Goal: Transaction & Acquisition: Download file/media

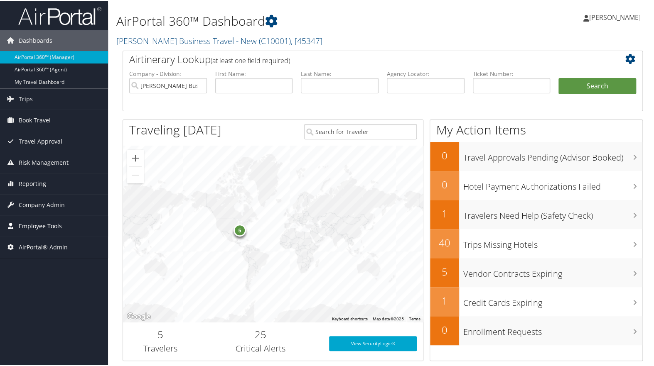
click at [25, 226] on span "Employee Tools" at bounding box center [40, 225] width 43 height 21
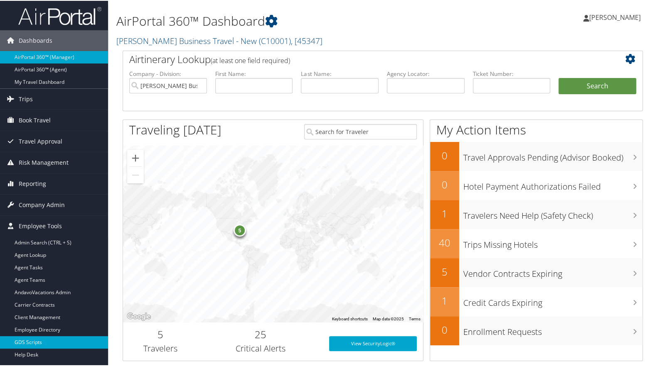
click at [37, 341] on link "GDS Scripts" at bounding box center [54, 342] width 108 height 12
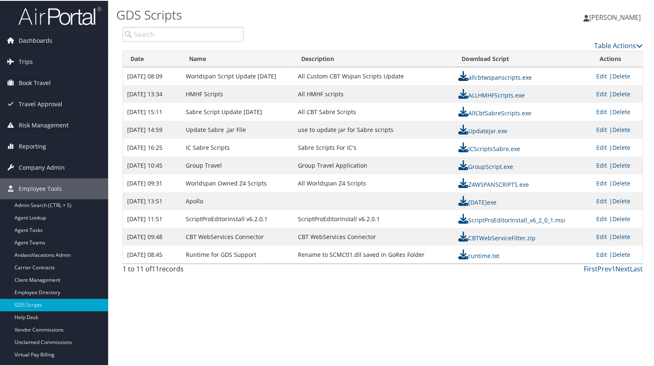
click at [481, 77] on link "allcbtwspanscripts.exe" at bounding box center [495, 77] width 74 height 8
click at [486, 180] on link "Z4WSPANSCRIPTS.exe" at bounding box center [493, 184] width 71 height 8
